Goal: Information Seeking & Learning: Check status

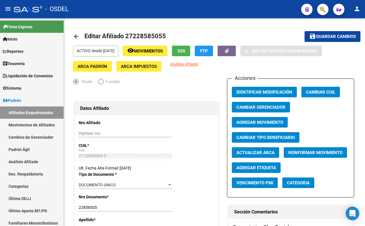
scroll to position [715, 0]
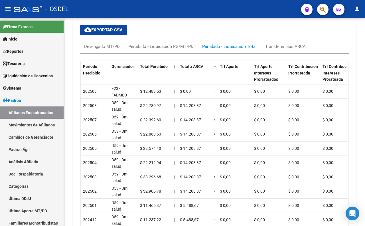
click at [318, 6] on button "button" at bounding box center [322, 9] width 11 height 11
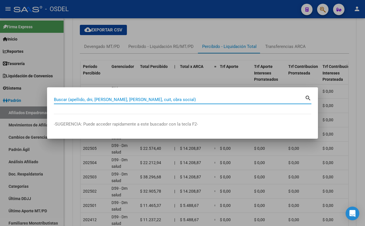
click at [243, 99] on input "Buscar (apellido, dni, [PERSON_NAME], [PERSON_NAME], cuit, obra social)" at bounding box center [179, 99] width 251 height 5
type input "DI [PERSON_NAME]"
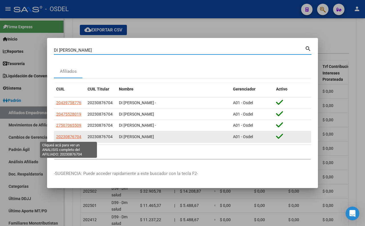
click at [78, 136] on span "20230876704" at bounding box center [68, 136] width 25 height 5
type textarea "20230876704"
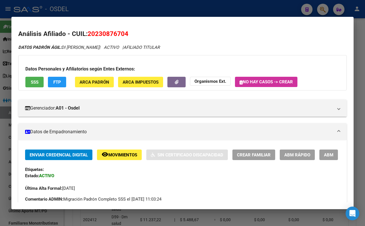
click at [324, 157] on span "ABM" at bounding box center [328, 154] width 9 height 5
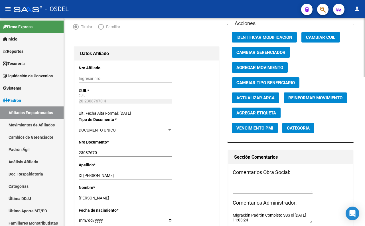
scroll to position [63, 0]
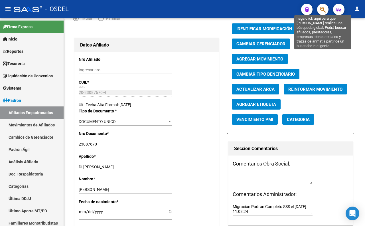
click at [323, 9] on icon "button" at bounding box center [323, 9] width 6 height 7
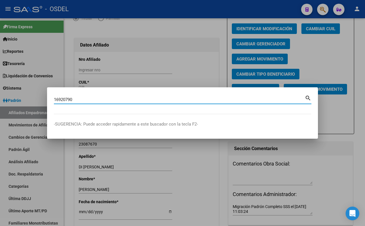
type input "16920790"
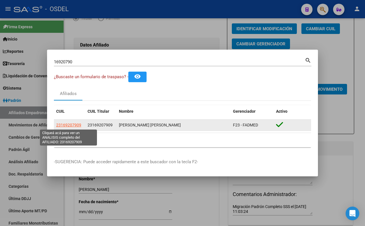
click at [69, 123] on span "23169207909" at bounding box center [68, 125] width 25 height 5
type textarea "23169207909"
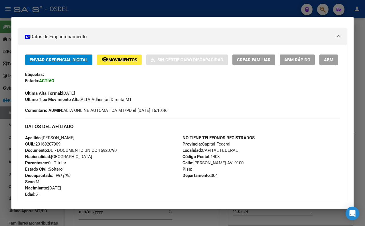
scroll to position [0, 0]
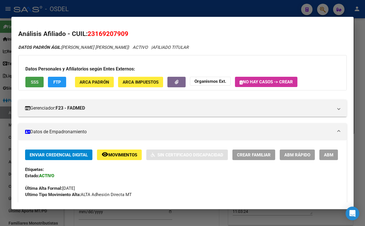
click at [39, 81] on button "SSS" at bounding box center [34, 82] width 18 height 11
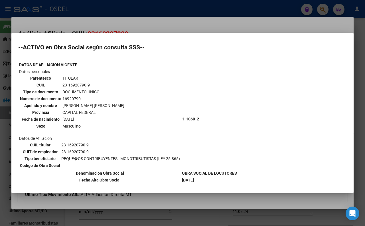
click at [155, 17] on div at bounding box center [182, 113] width 365 height 226
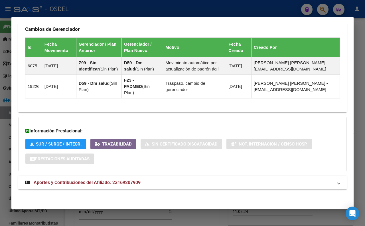
scroll to position [351, 0]
click at [166, 180] on mat-panel-title "Aportes y Contribuciones del Afiliado: 23169207909" at bounding box center [179, 182] width 308 height 7
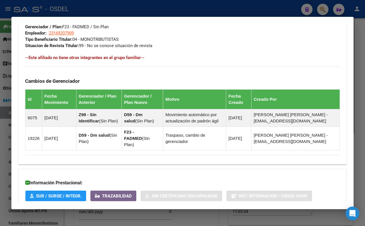
scroll to position [335, 0]
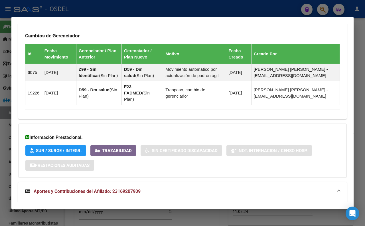
drag, startPoint x: 19, startPoint y: 34, endPoint x: 305, endPoint y: 118, distance: 297.7
click at [305, 118] on div "Análisis Afiliado - CUIL: 23169207909 DATOS PADRÓN ÁGIL: [PERSON_NAME] [PERSON_…" at bounding box center [182, 79] width 328 height 770
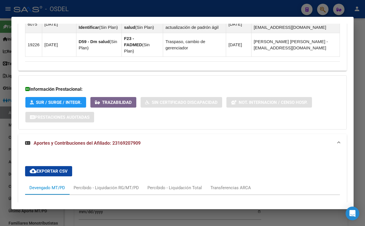
scroll to position [430, 0]
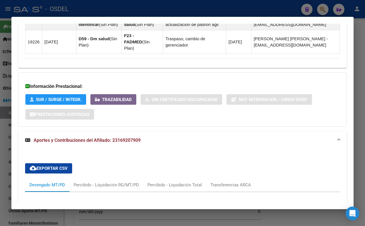
click at [254, 137] on div "DATOS PADRÓN ÁGIL: [PERSON_NAME] [PERSON_NAME] | ACTIVO | AFILIADO TITULAR Dato…" at bounding box center [182, 10] width 328 height 793
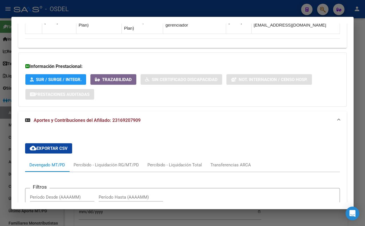
scroll to position [493, 0]
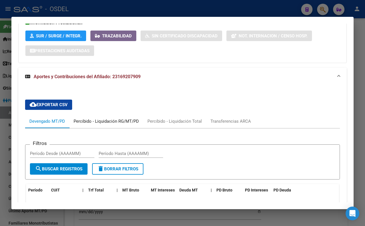
click at [132, 128] on div "Percibido - Liquidación RG/MT/PD" at bounding box center [106, 121] width 74 height 14
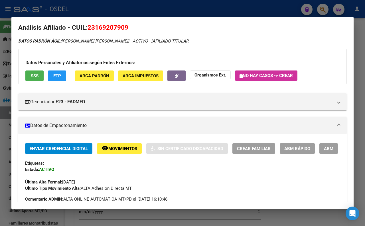
scroll to position [0, 0]
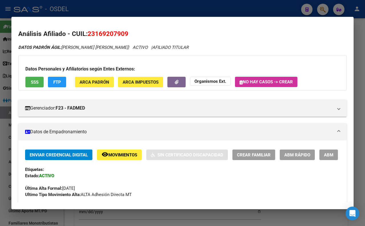
click at [57, 85] on button "FTP" at bounding box center [57, 82] width 18 height 11
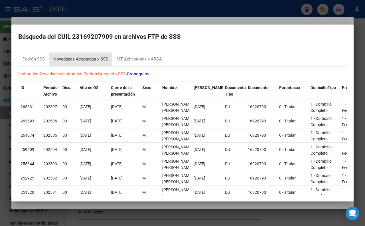
click at [87, 61] on div "Novedades Aceptadas x SSS" at bounding box center [80, 59] width 55 height 7
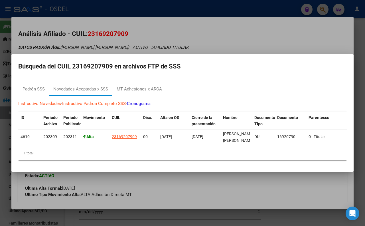
click at [198, 24] on div at bounding box center [182, 113] width 365 height 226
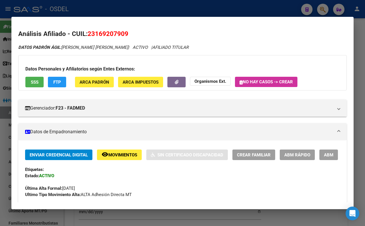
click at [166, 7] on div at bounding box center [182, 113] width 365 height 226
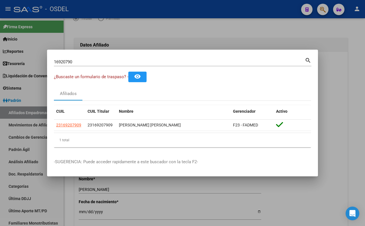
click at [159, 26] on div at bounding box center [182, 113] width 365 height 226
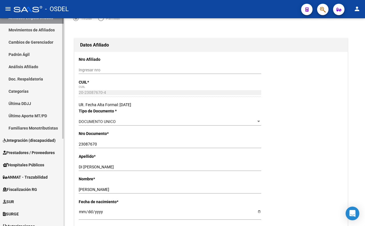
scroll to position [127, 0]
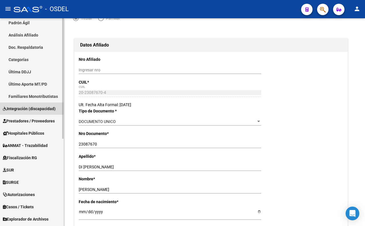
click at [40, 105] on span "Integración (discapacidad)" at bounding box center [29, 108] width 53 height 6
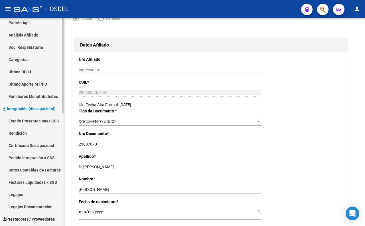
click at [40, 117] on link "Estado Presentaciones SSS" at bounding box center [32, 121] width 64 height 12
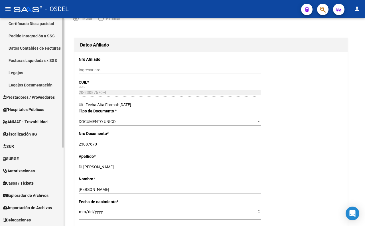
scroll to position [126, 0]
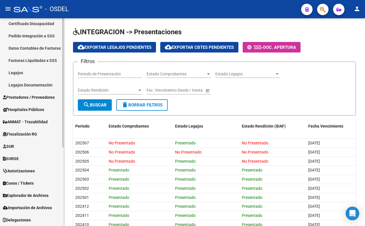
click at [24, 96] on span "Prestadores / Proveedores" at bounding box center [29, 97] width 52 height 6
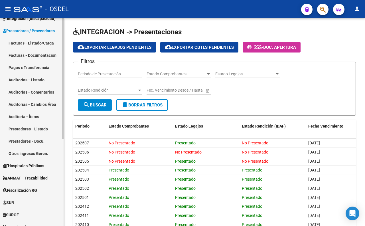
scroll to position [62, 0]
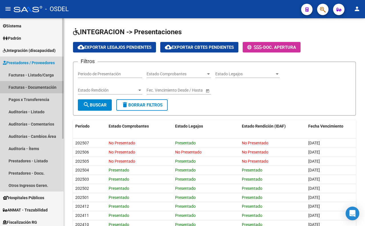
click at [45, 90] on link "Facturas - Documentación" at bounding box center [32, 87] width 64 height 12
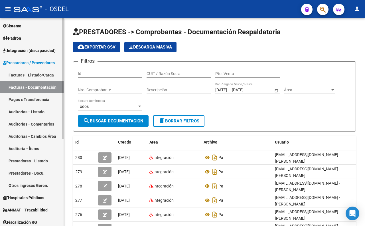
click at [43, 97] on link "Pagos x Transferencia" at bounding box center [32, 99] width 64 height 12
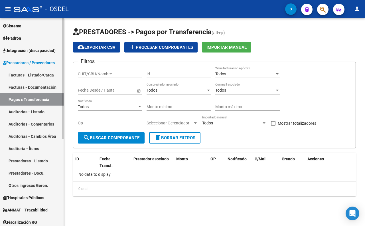
click at [42, 112] on link "Auditorías - Listado" at bounding box center [32, 111] width 64 height 12
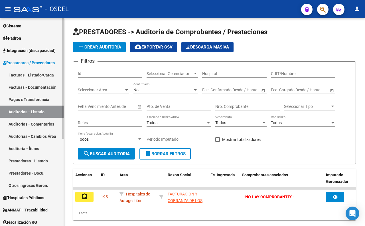
click at [38, 123] on link "Auditorías - Comentarios" at bounding box center [32, 124] width 64 height 12
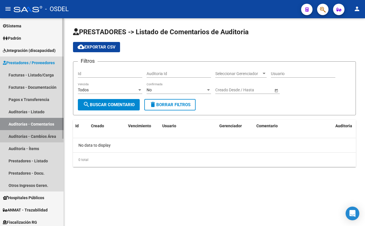
click at [38, 134] on link "Auditorías - Cambios Área" at bounding box center [32, 136] width 64 height 12
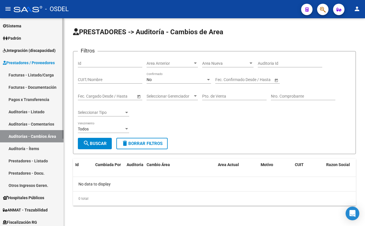
click at [34, 147] on link "Auditoría - Ítems" at bounding box center [32, 148] width 64 height 12
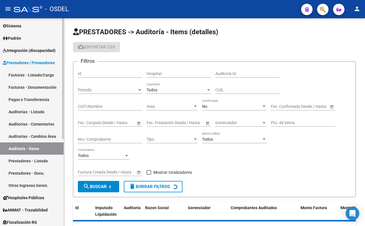
click at [44, 163] on link "Prestadores - Listado" at bounding box center [32, 160] width 64 height 12
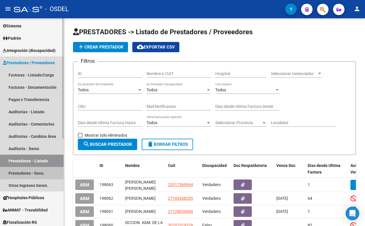
click at [43, 170] on link "Prestadores - Docu." at bounding box center [32, 173] width 64 height 12
